Goal: Task Accomplishment & Management: Manage account settings

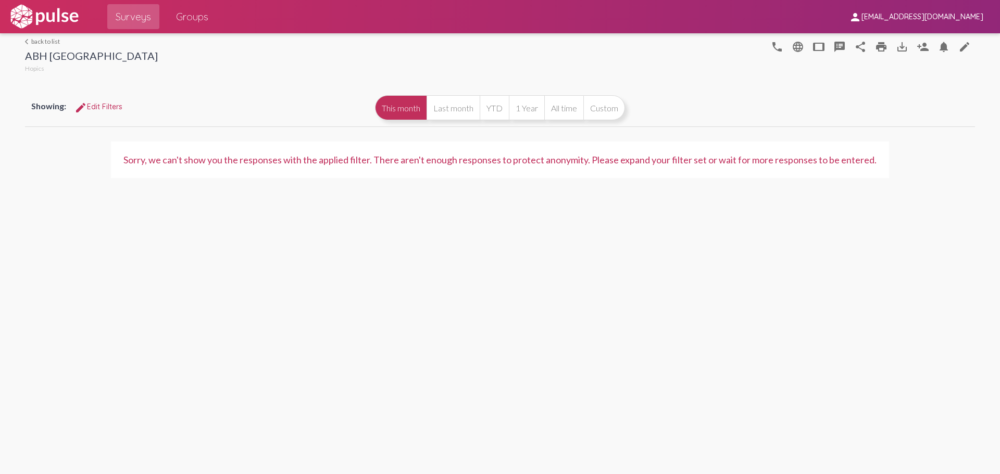
click at [935, 14] on span "[EMAIL_ADDRESS][DOMAIN_NAME]" at bounding box center [922, 16] width 122 height 9
click at [978, 24] on div at bounding box center [500, 237] width 1000 height 474
click at [927, 45] on mat-icon "person_add" at bounding box center [922, 47] width 12 height 12
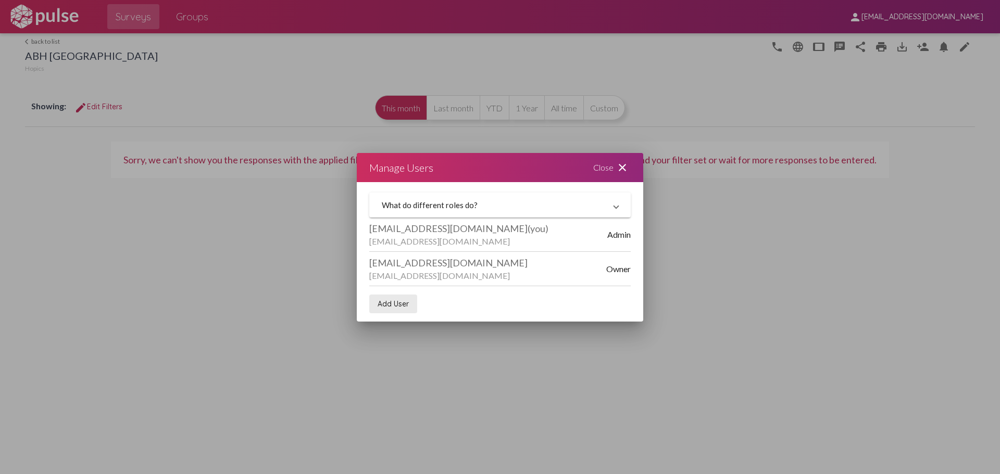
click at [396, 301] on span "Add User" at bounding box center [393, 303] width 31 height 9
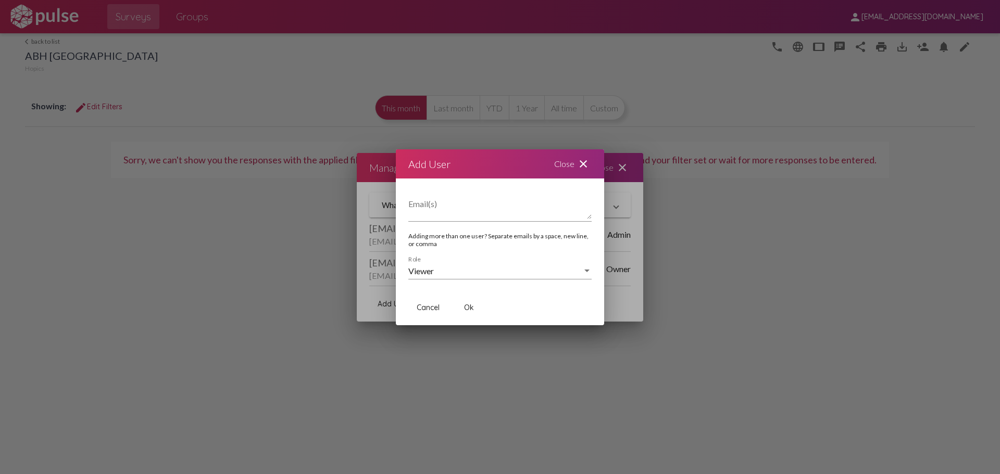
click at [494, 279] on div "Viewer Role" at bounding box center [499, 267] width 183 height 23
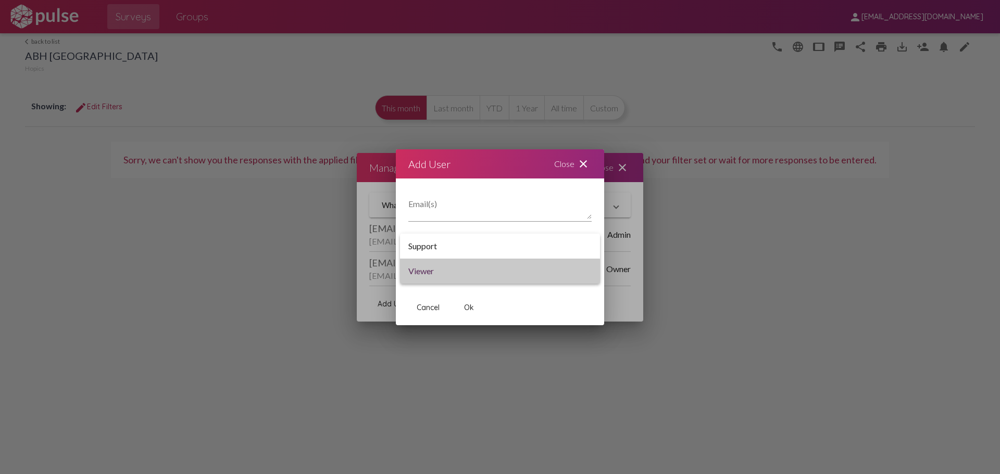
click at [486, 275] on span "Viewer" at bounding box center [499, 271] width 183 height 25
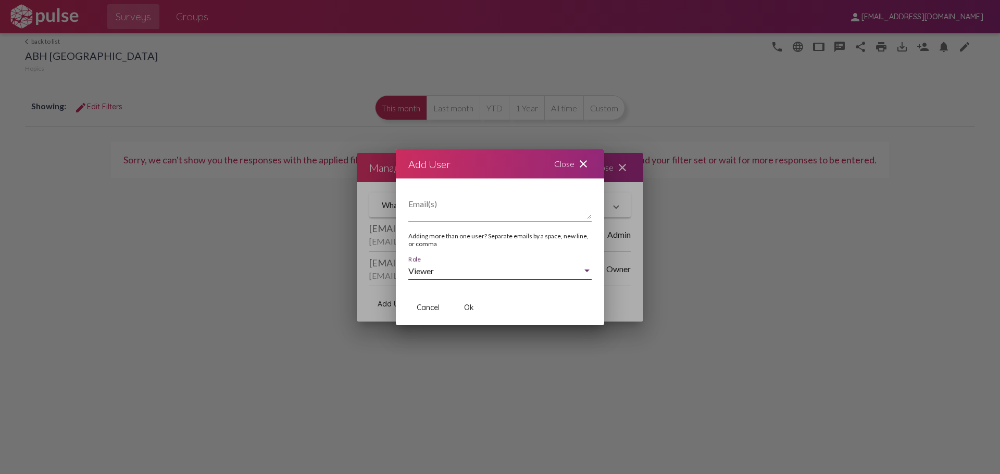
click at [480, 273] on div "Viewer" at bounding box center [495, 271] width 174 height 9
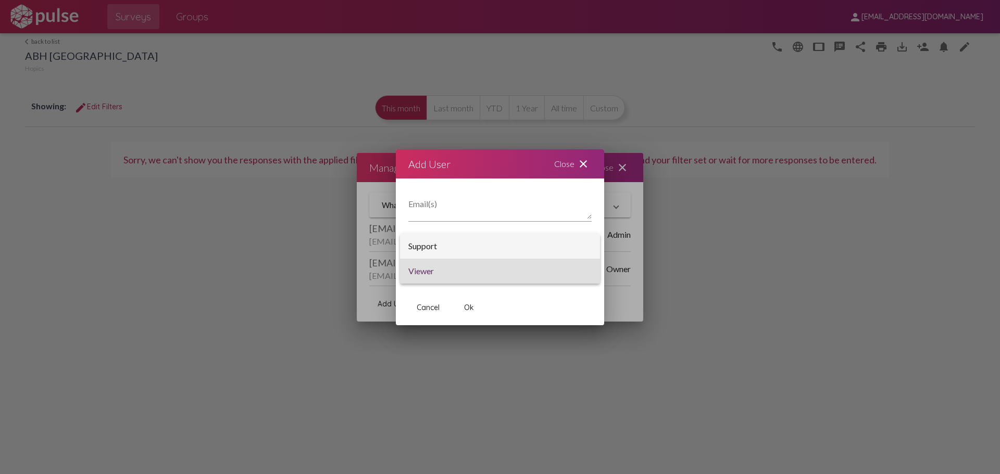
click at [476, 249] on span "Support" at bounding box center [499, 246] width 183 height 25
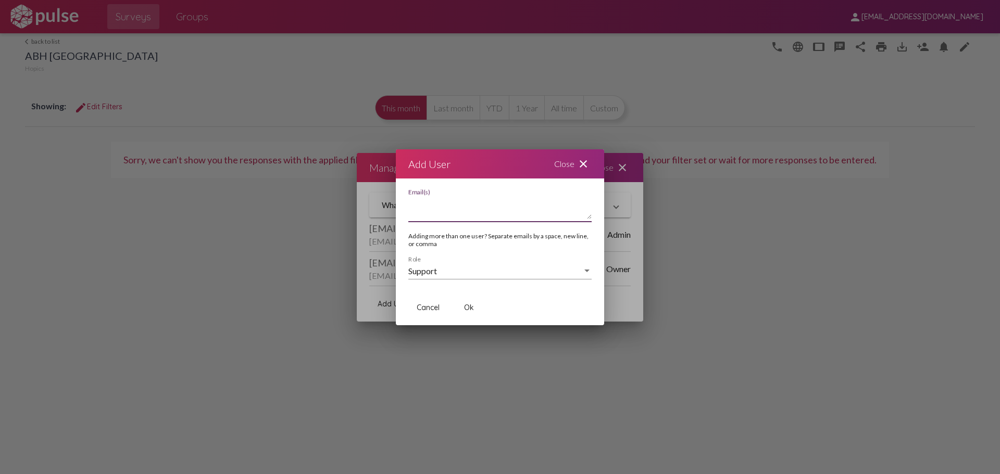
click at [473, 209] on textarea "Email(s)" at bounding box center [499, 208] width 183 height 21
type textarea "[PERSON_NAME][EMAIL_ADDRESS][PERSON_NAME][DOMAIN_NAME]"
click at [504, 275] on div "Support" at bounding box center [495, 271] width 174 height 9
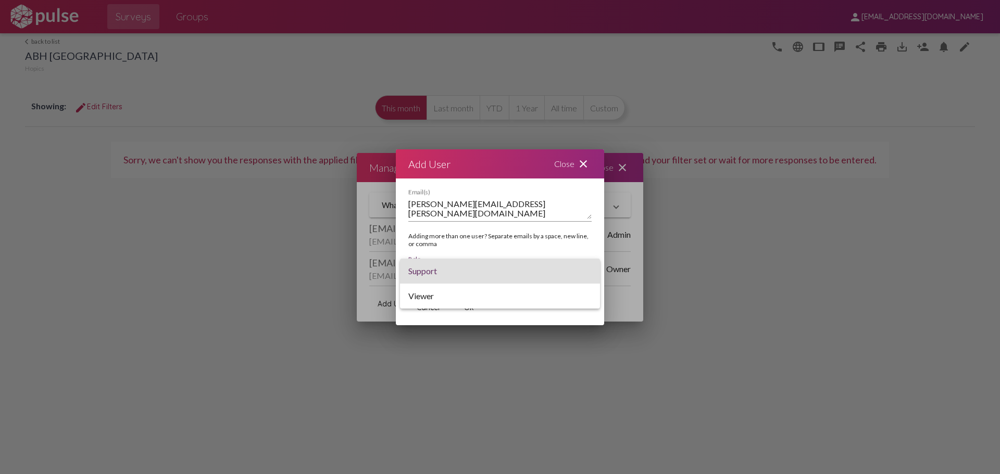
click at [505, 272] on span "Support" at bounding box center [499, 271] width 183 height 25
click at [472, 305] on span "Ok" at bounding box center [469, 307] width 10 height 9
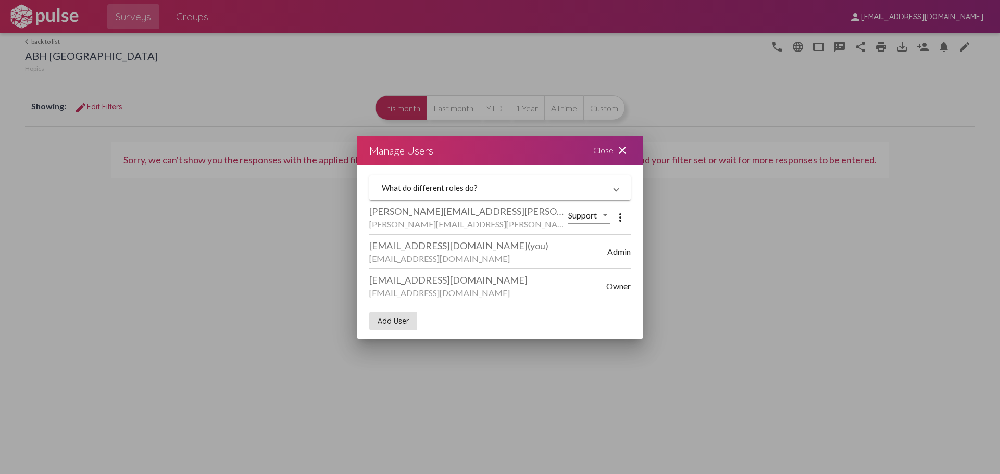
click at [624, 143] on div "Close close" at bounding box center [612, 150] width 62 height 29
